Goal: Find specific page/section: Find specific page/section

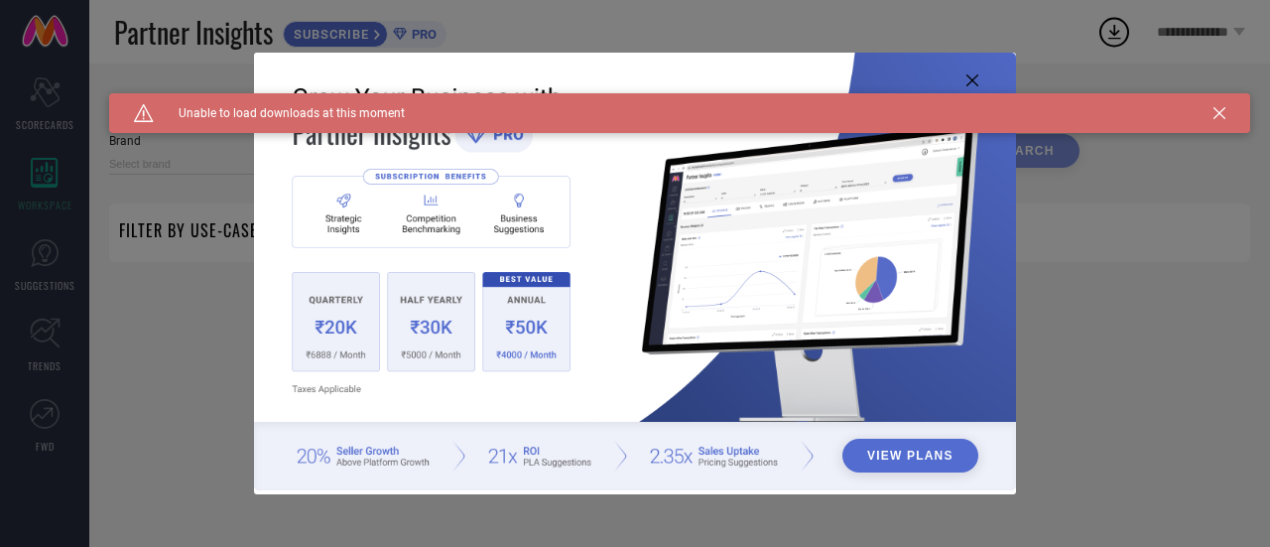
type input "1 STOP FASHION"
type input "All"
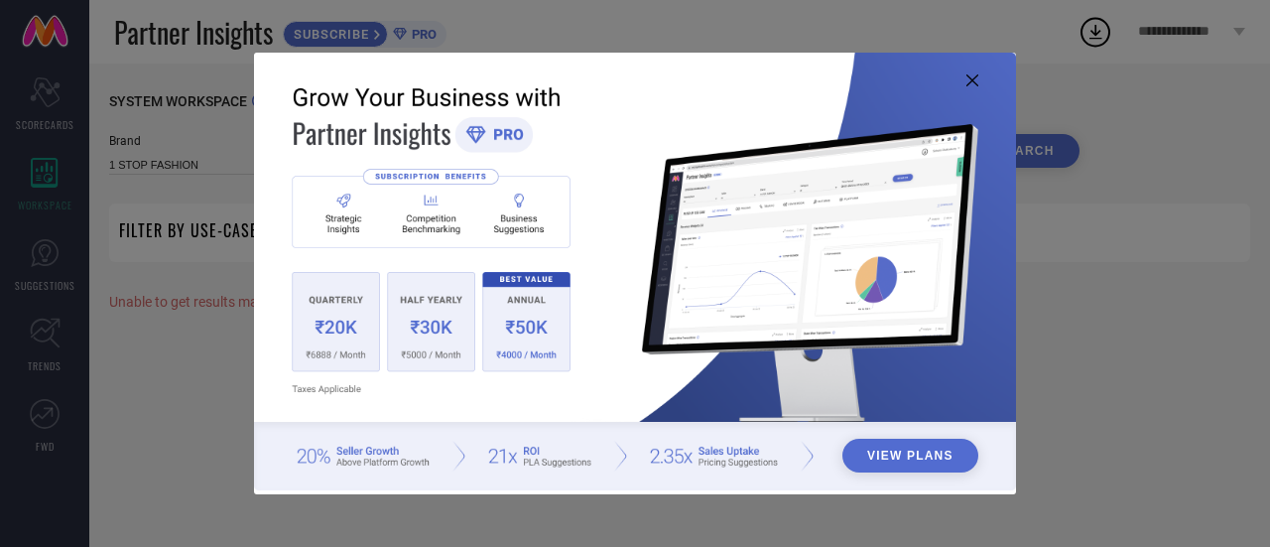
click at [979, 78] on img at bounding box center [635, 272] width 762 height 439
click at [972, 82] on icon at bounding box center [972, 80] width 12 height 12
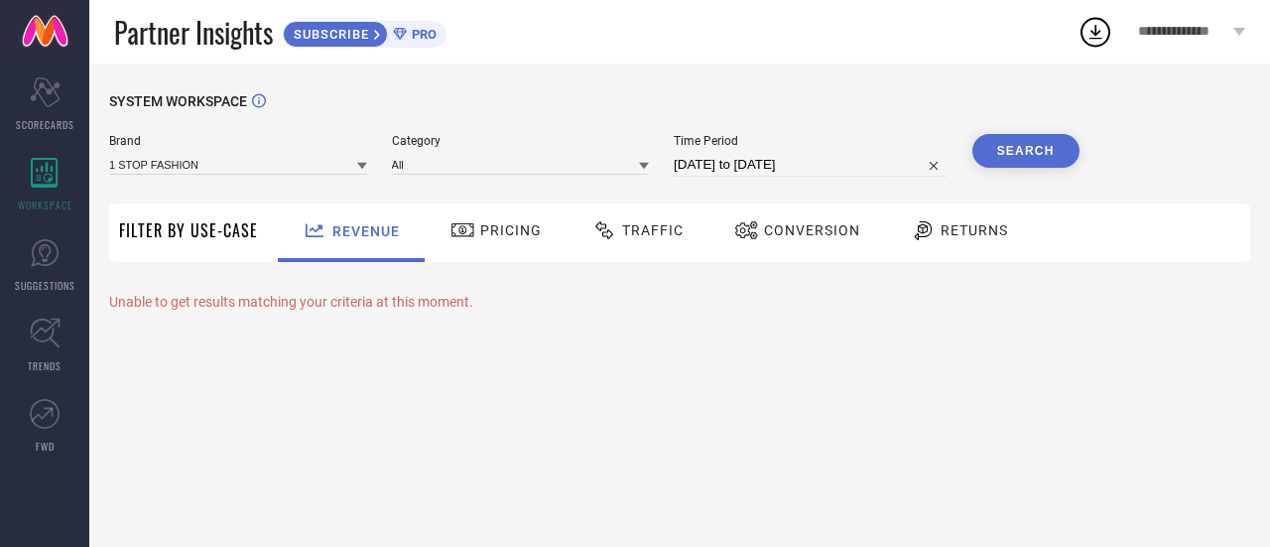
click at [194, 237] on span "Filter By Use-Case" at bounding box center [188, 230] width 139 height 24
